Goal: Task Accomplishment & Management: Complete application form

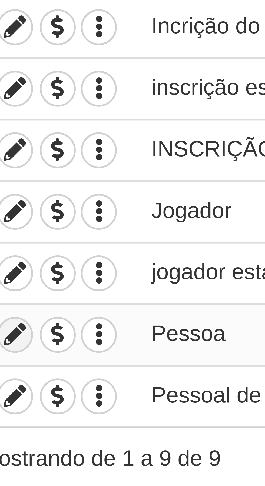
click at [49, 161] on icon at bounding box center [49, 162] width 5 height 5
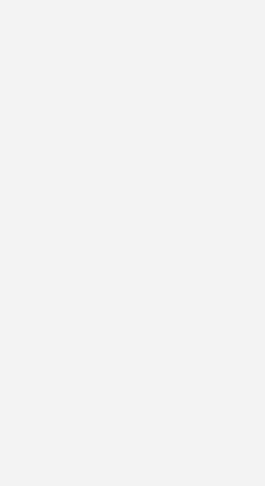
type input "Pessoa"
checkbox input "true"
type input "[DATE]"
type input "00:00"
type input "[DATE]"
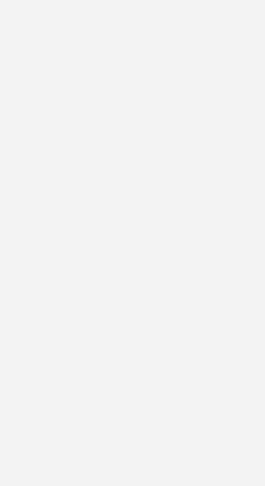
type input "23:55"
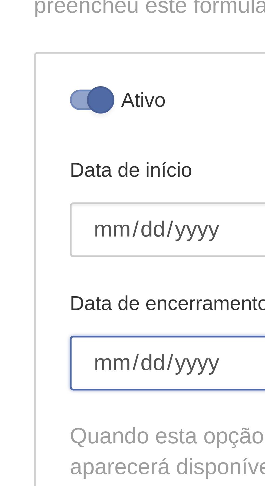
click at [55, 184] on input "[DATE]" at bounding box center [73, 185] width 55 height 9
type input "[DATE]"
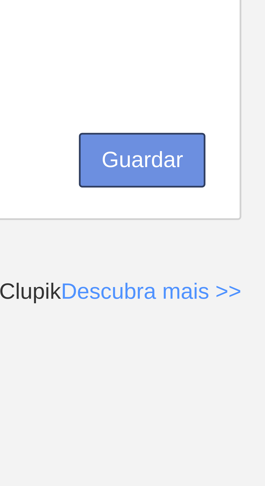
click at [216, 410] on button "Guardar" at bounding box center [214, 411] width 20 height 9
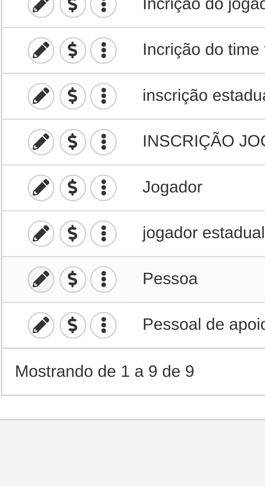
click at [47, 162] on icon at bounding box center [49, 162] width 5 height 5
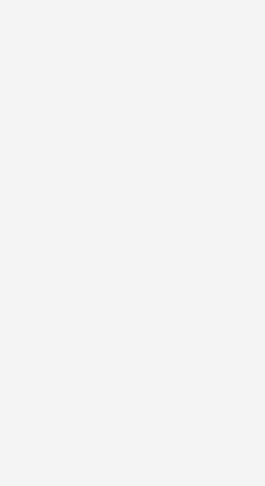
type input "Pessoa"
checkbox input "true"
type input "[DATE]"
type input "00:00"
type input "[DATE]"
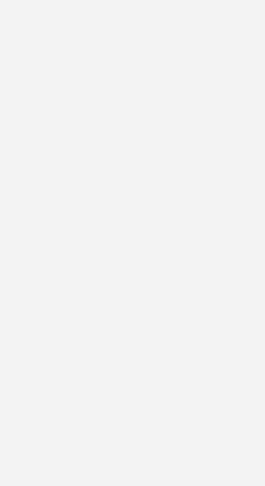
type input "23:55"
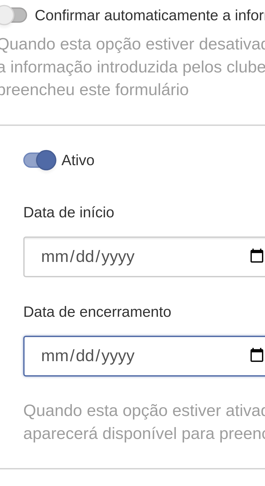
click at [53, 184] on input "[DATE]" at bounding box center [73, 185] width 55 height 9
type input "[DATE]"
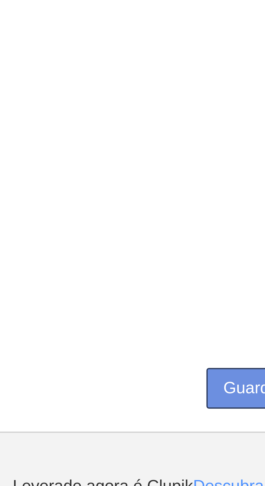
click at [209, 407] on button "Guardar" at bounding box center [214, 411] width 20 height 9
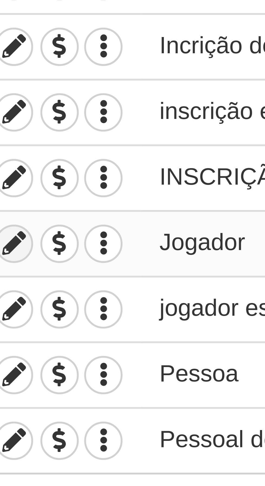
click at [50, 142] on icon at bounding box center [49, 142] width 5 height 5
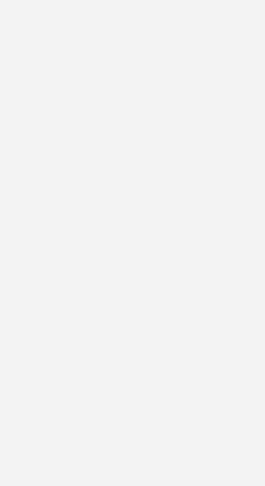
type input "Jogador"
checkbox input "true"
type input "[DATE]"
type input "00:00"
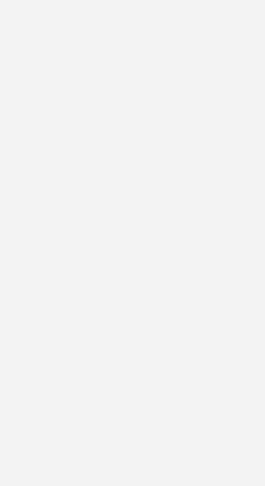
type input "[DATE]"
type input "23:55"
select select "selected"
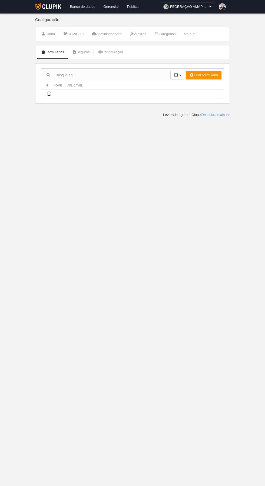
click at [98, 2] on link "Banco de dados" at bounding box center [83, 7] width 34 height 14
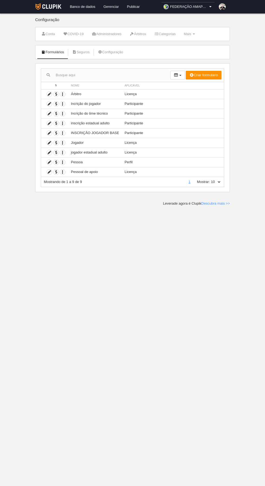
click at [102, 11] on link "Gerenciar" at bounding box center [111, 7] width 24 height 14
